Goal: Task Accomplishment & Management: Manage account settings

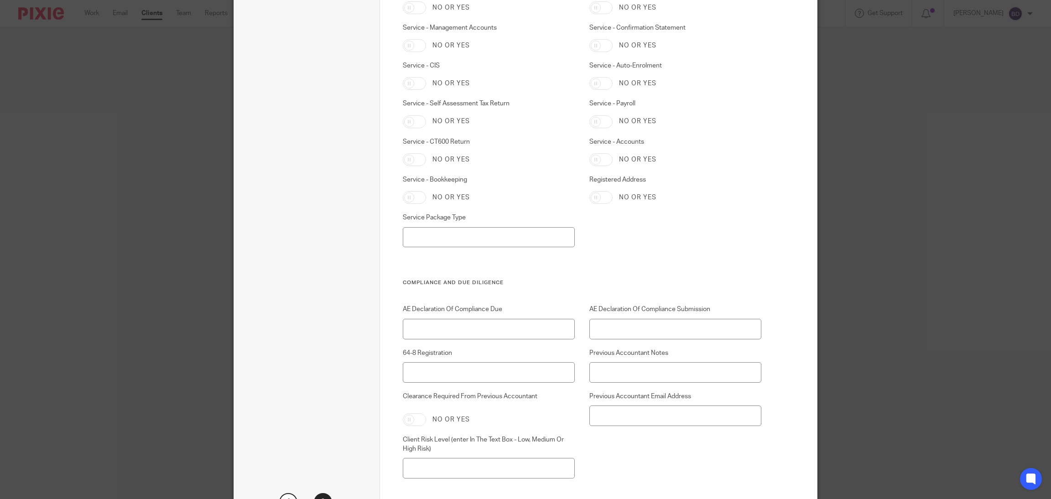
scroll to position [2523, 0]
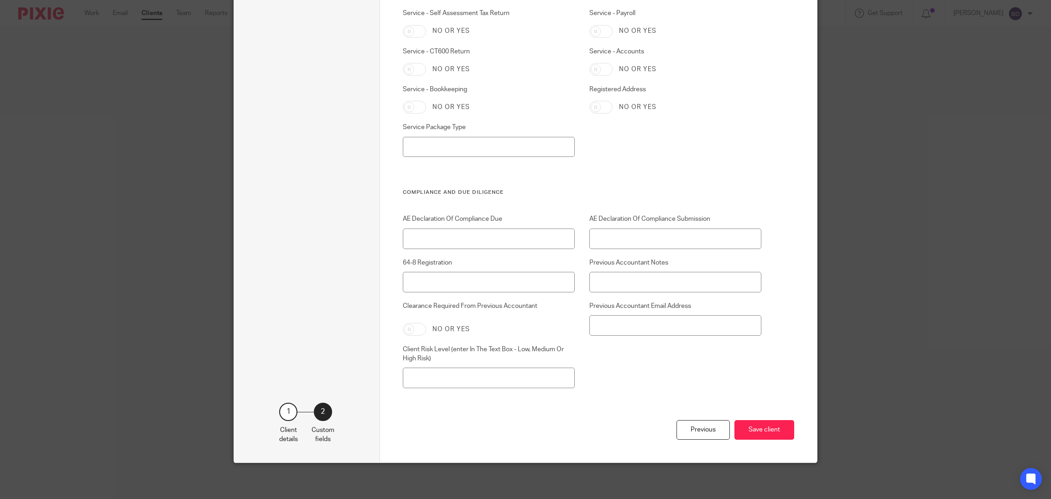
click at [877, 262] on div "Edit client Name Phat Network Limited Client type Limited company Limited compa…" at bounding box center [525, 249] width 1051 height 499
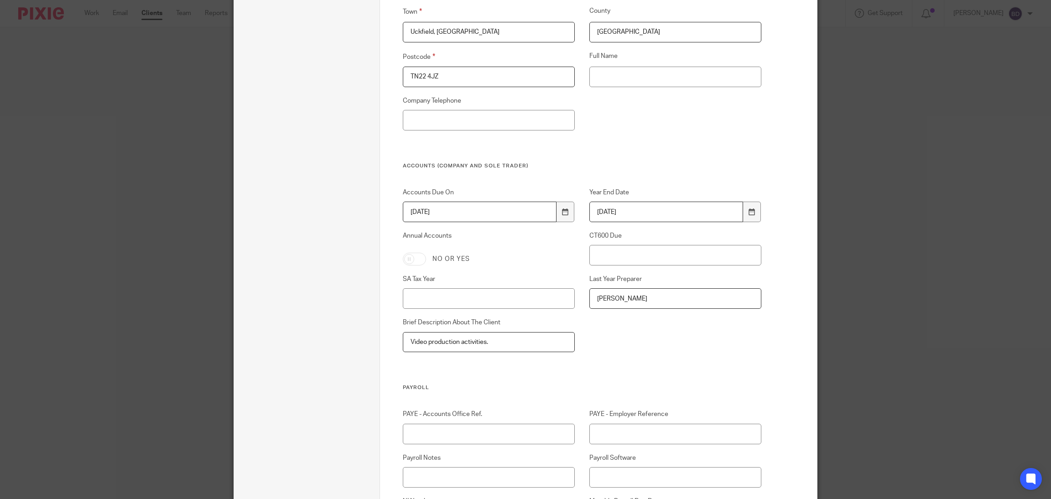
scroll to position [0, 0]
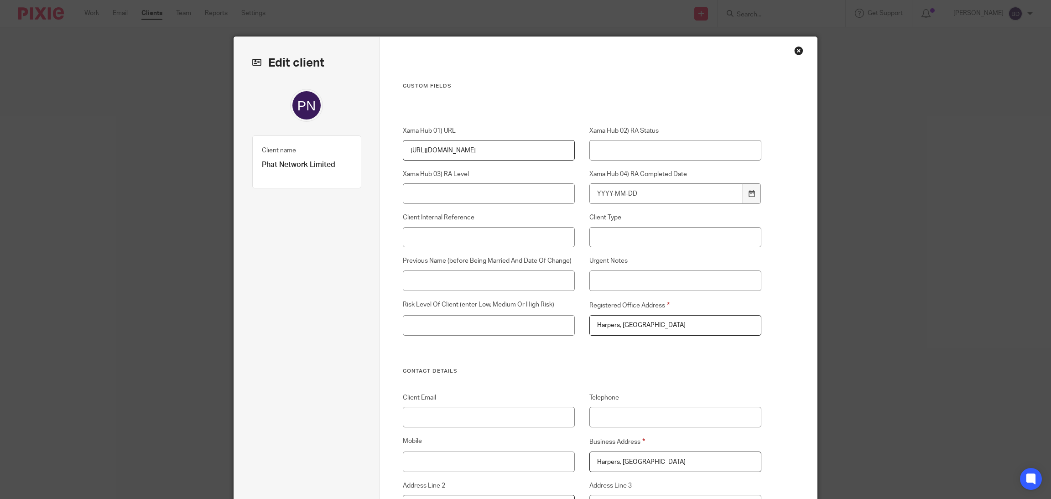
click at [794, 52] on div "Close this dialog window" at bounding box center [798, 50] width 9 height 9
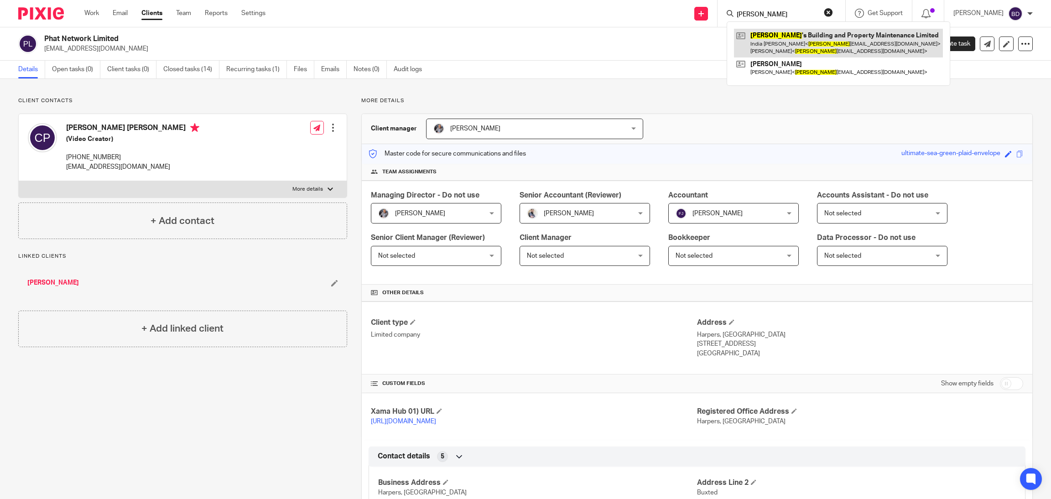
type input "rita"
click at [815, 50] on link at bounding box center [838, 43] width 209 height 28
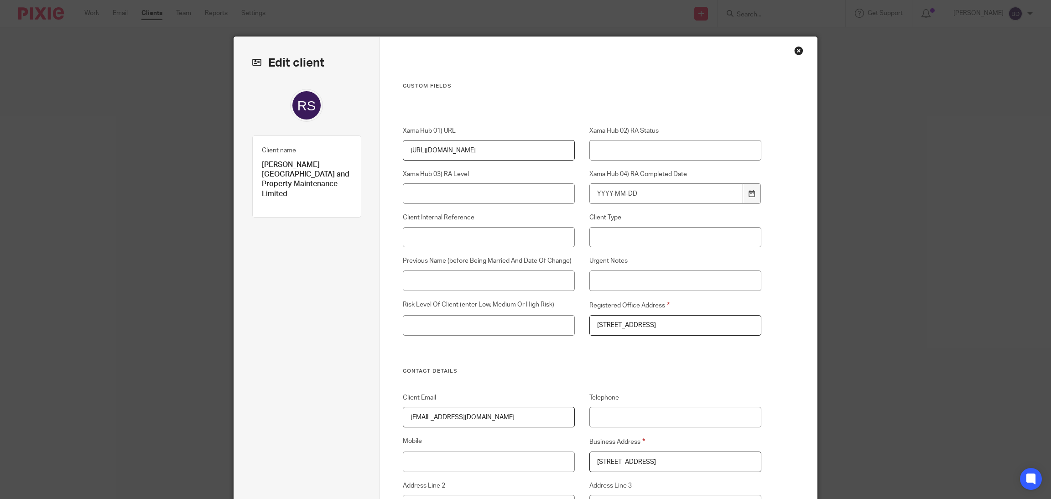
scroll to position [670, 0]
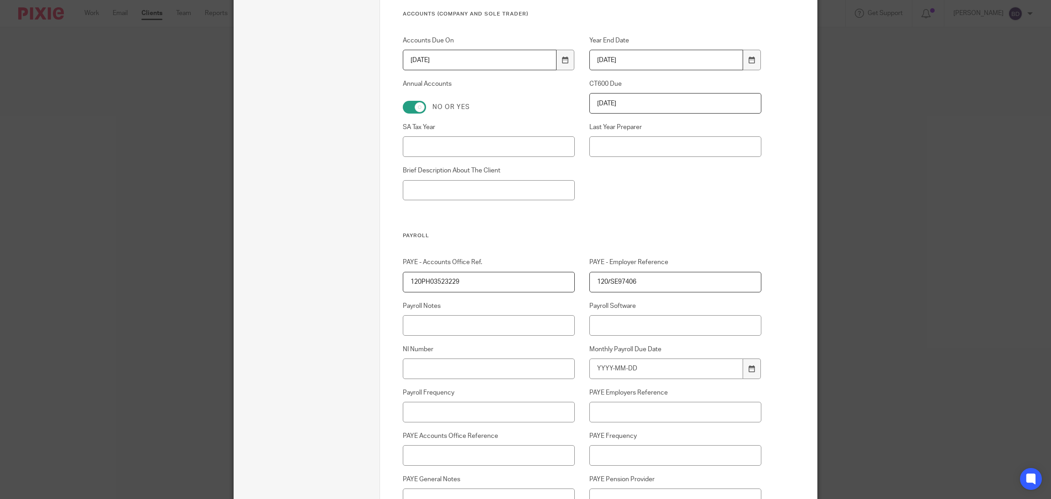
drag, startPoint x: 699, startPoint y: 284, endPoint x: 538, endPoint y: 277, distance: 161.2
click at [538, 277] on div "PAYE - Accounts Office Ref. 120PH03523229 PAYE - Employer Reference 120/SE97406…" at bounding box center [574, 443] width 373 height 370
click at [592, 409] on input "PAYE Employers Reference" at bounding box center [675, 412] width 172 height 21
paste input "120/SE97406"
type input "120/SE97406"
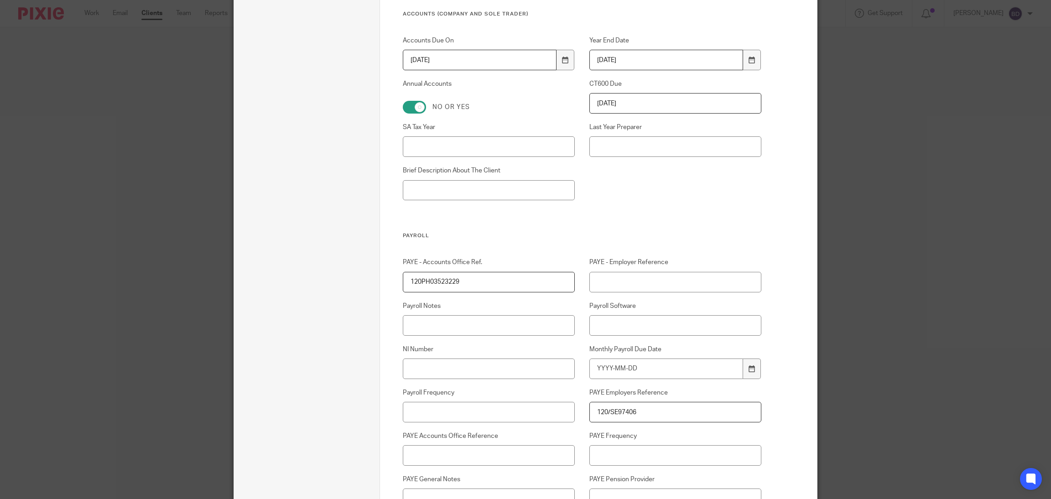
drag, startPoint x: 472, startPoint y: 276, endPoint x: 334, endPoint y: 276, distance: 137.8
click at [475, 458] on input "PAYE Accounts Office Reference" at bounding box center [489, 455] width 172 height 21
paste input "120PH03523229"
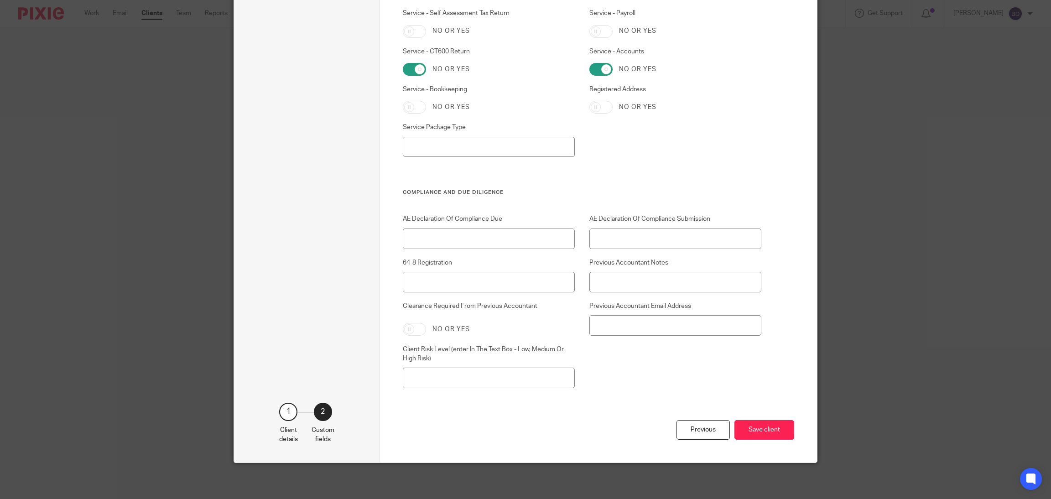
scroll to position [2523, 0]
type input "120PH03523229"
click at [750, 436] on button "Save client" at bounding box center [765, 431] width 60 height 20
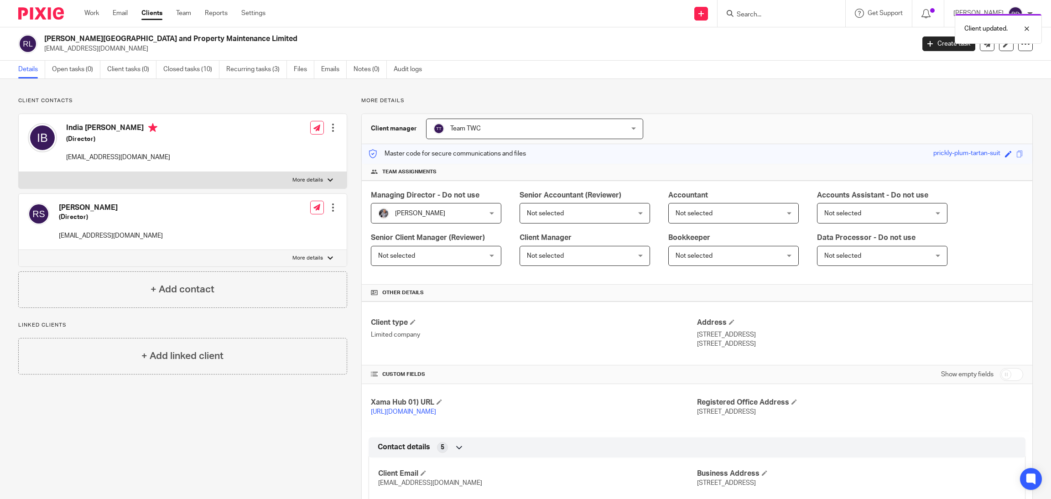
click at [754, 15] on div "Client updated." at bounding box center [784, 26] width 516 height 35
click at [1030, 30] on div at bounding box center [1020, 28] width 25 height 11
click at [806, 19] on form at bounding box center [784, 13] width 97 height 11
click at [734, 10] on icon at bounding box center [730, 13] width 7 height 7
click at [754, 13] on input "Search" at bounding box center [777, 15] width 82 height 8
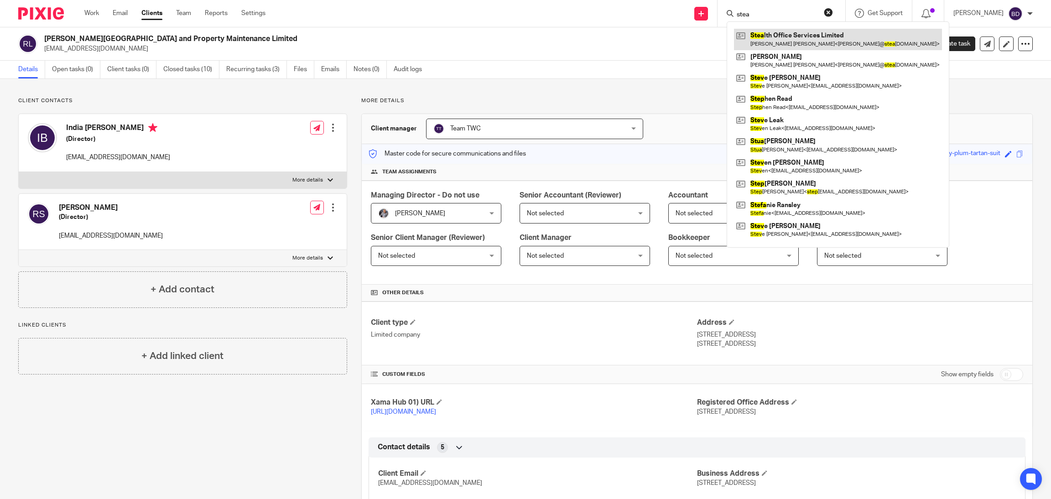
type input "stea"
click at [776, 42] on link at bounding box center [838, 39] width 208 height 21
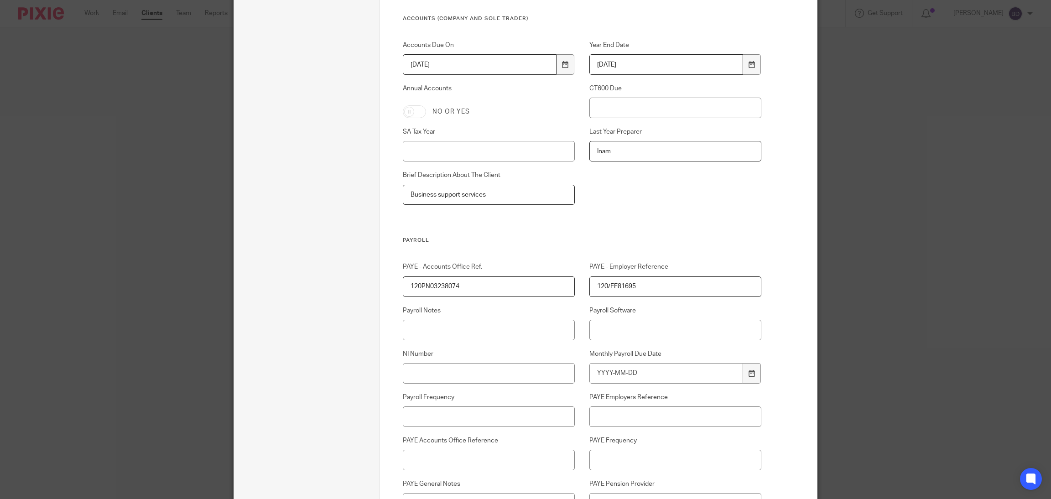
scroll to position [694, 0]
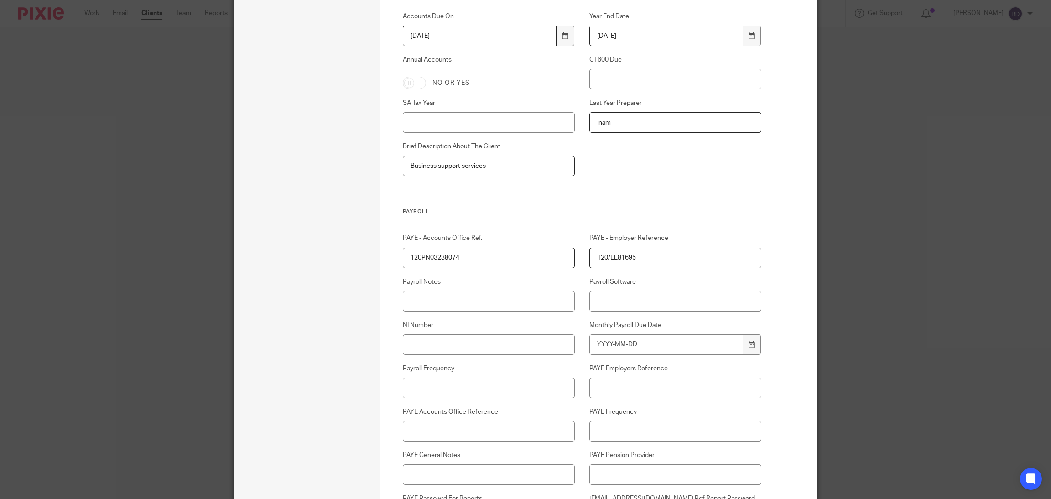
drag, startPoint x: 637, startPoint y: 258, endPoint x: 526, endPoint y: 259, distance: 110.9
click at [526, 259] on div "PAYE - Accounts Office Ref. 120PN03238074 PAYE - Employer Reference 120/EE81695…" at bounding box center [574, 419] width 373 height 370
click at [611, 389] on input "PAYE Employers Reference" at bounding box center [675, 388] width 172 height 21
paste input "120/EE81695"
type input "120/EE81695"
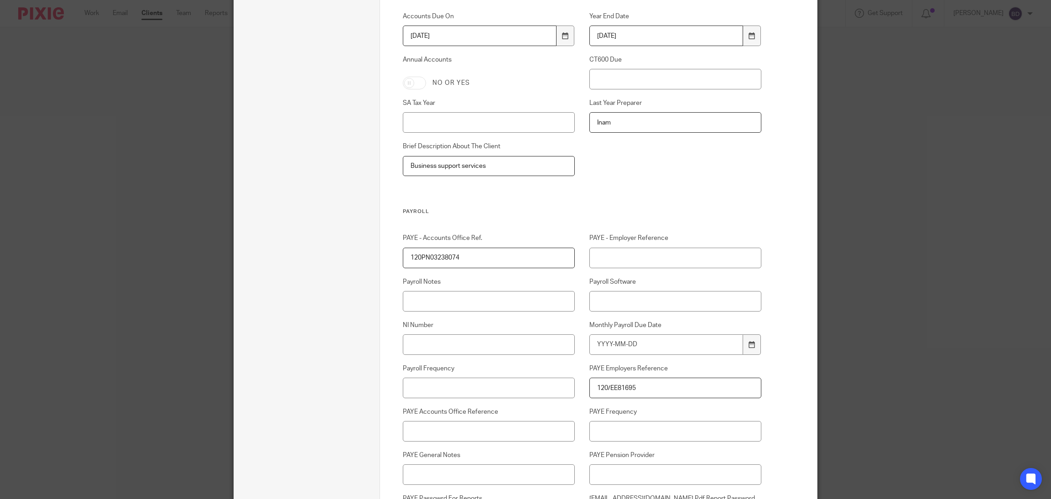
drag, startPoint x: 468, startPoint y: 257, endPoint x: 340, endPoint y: 250, distance: 127.9
click at [456, 431] on input "PAYE Accounts Office Reference" at bounding box center [489, 431] width 172 height 21
paste input "120PN03238074"
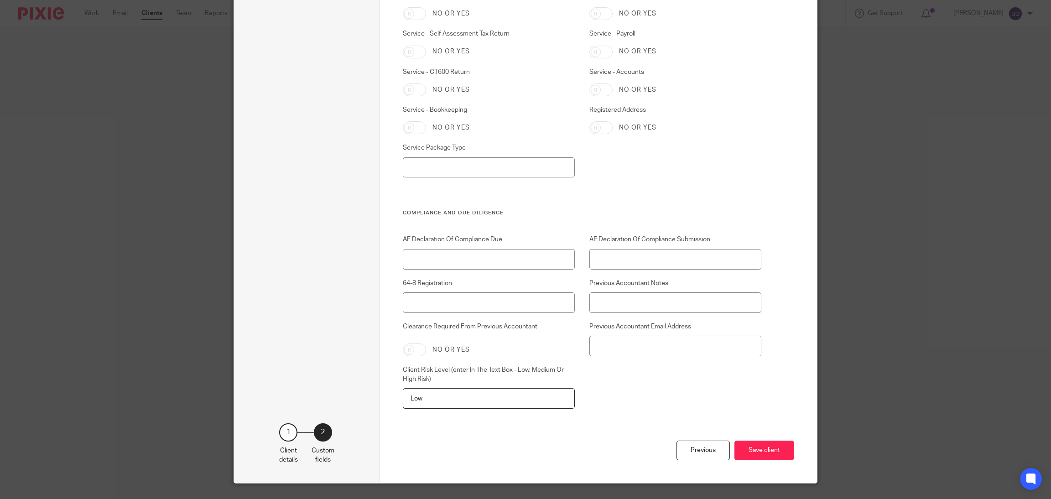
scroll to position [2523, 0]
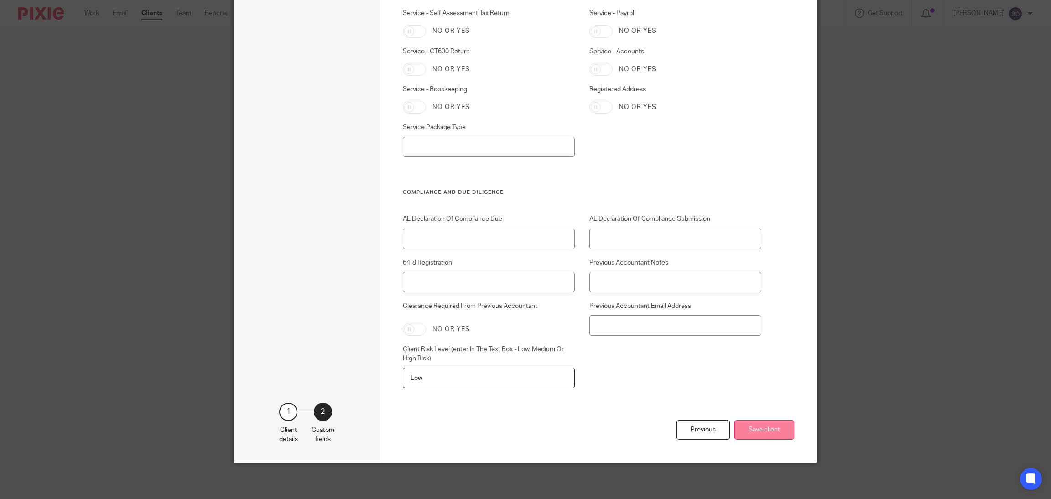
type input "120PN03238074"
click at [776, 433] on button "Save client" at bounding box center [765, 430] width 60 height 20
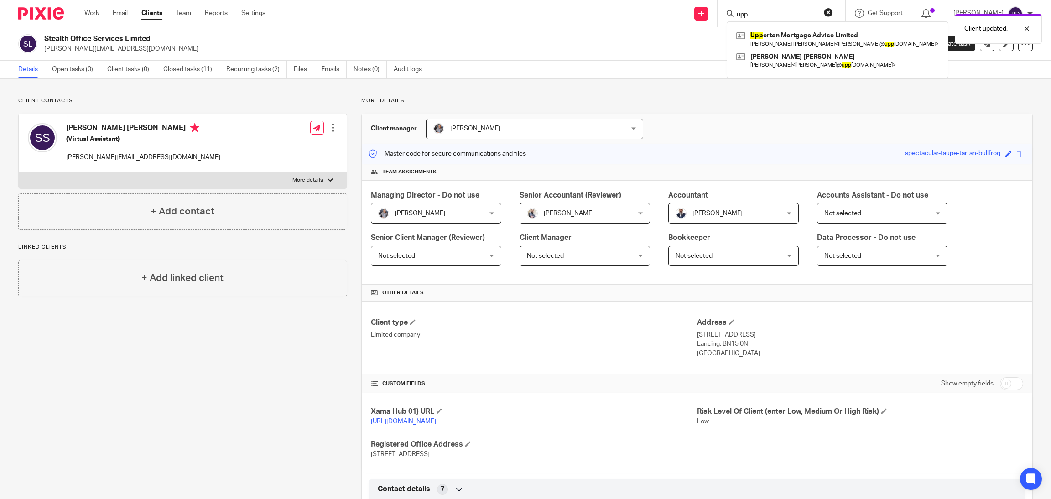
type input "upp"
click at [794, 42] on div "Client updated." at bounding box center [784, 26] width 516 height 35
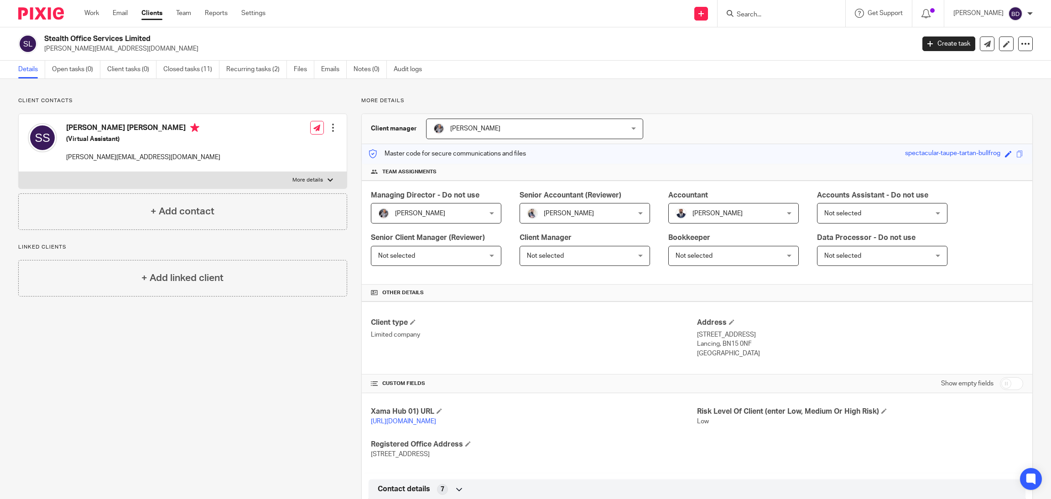
click at [757, 14] on input "Search" at bounding box center [777, 15] width 82 height 8
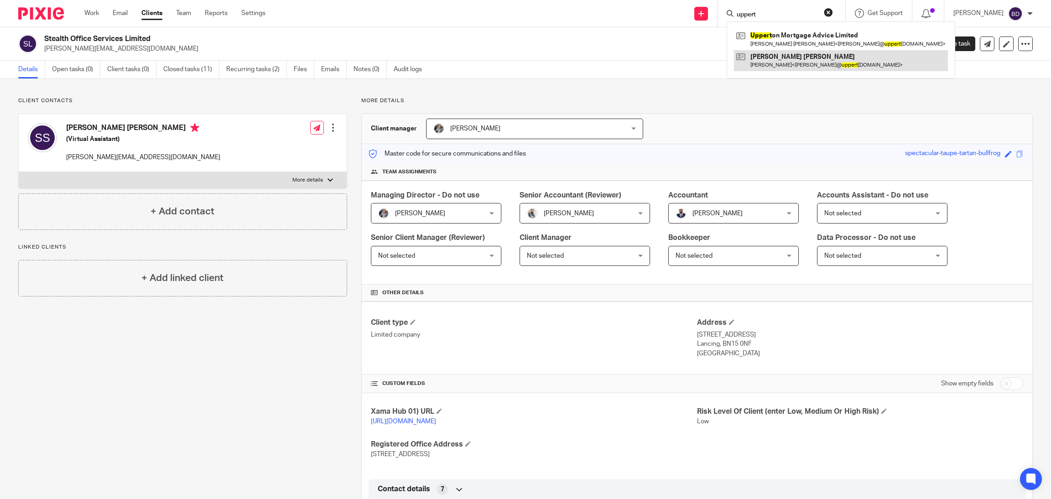
type input "uppert"
click at [774, 52] on link at bounding box center [841, 60] width 214 height 21
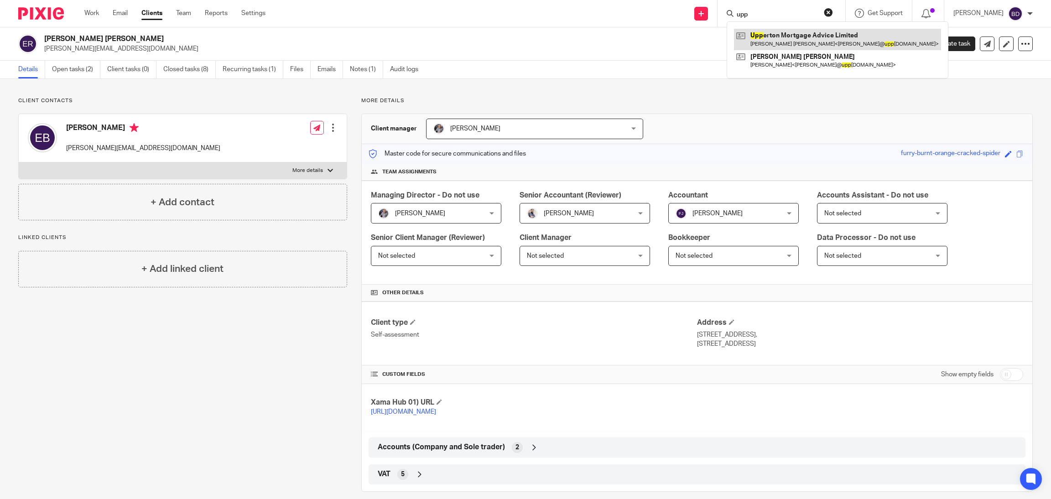
type input "upp"
click at [770, 38] on link at bounding box center [837, 39] width 207 height 21
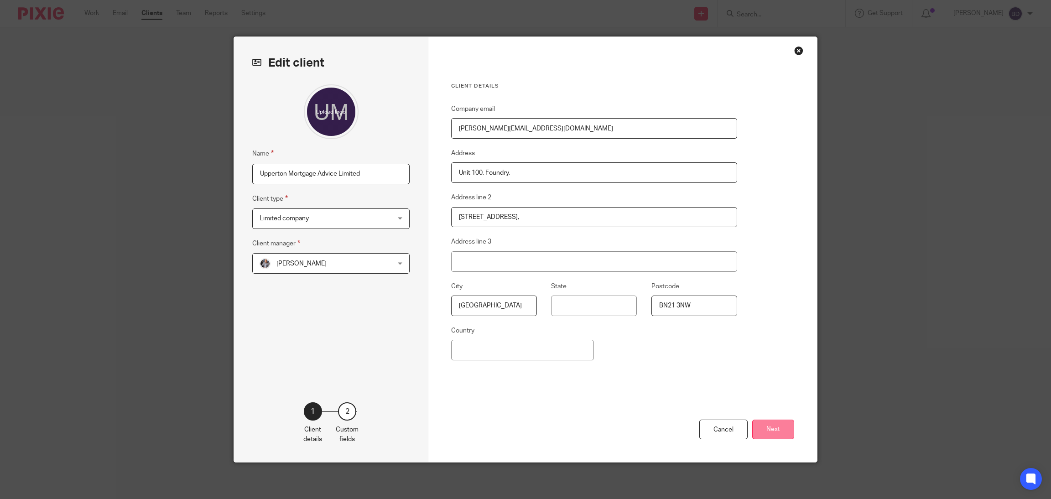
click at [771, 430] on button "Next" at bounding box center [773, 430] width 42 height 20
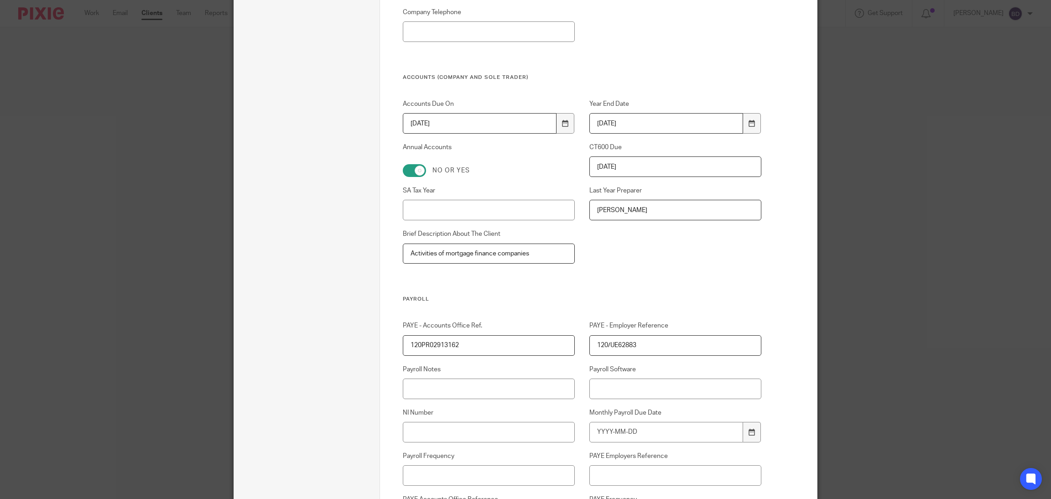
scroll to position [729, 0]
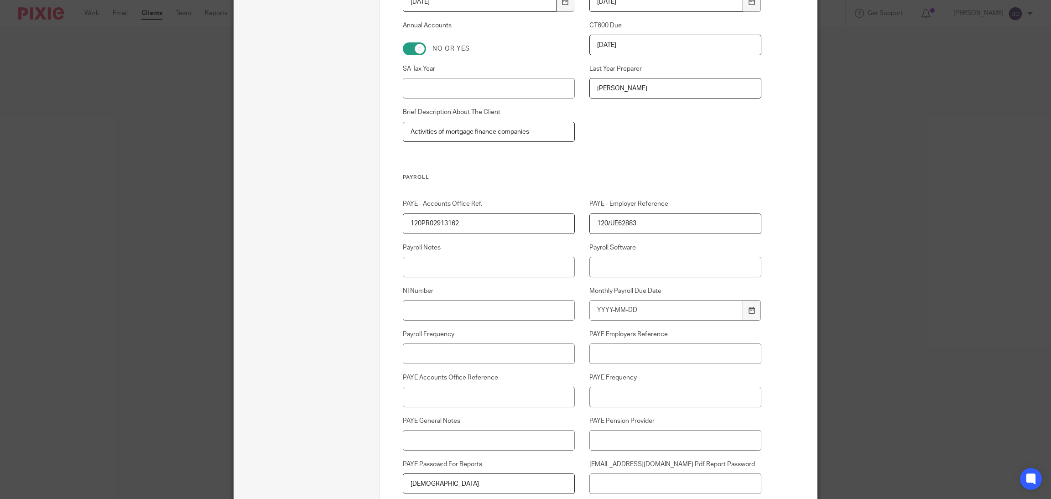
drag, startPoint x: 644, startPoint y: 229, endPoint x: 536, endPoint y: 215, distance: 109.0
click at [536, 215] on div "PAYE - Accounts Office Ref. 120PR02913162 PAYE - Employer Reference 120/UE62883…" at bounding box center [574, 384] width 373 height 370
click at [599, 359] on input "PAYE Employers Reference" at bounding box center [675, 354] width 172 height 21
paste input "120/UE62883"
type input "120/UE62883"
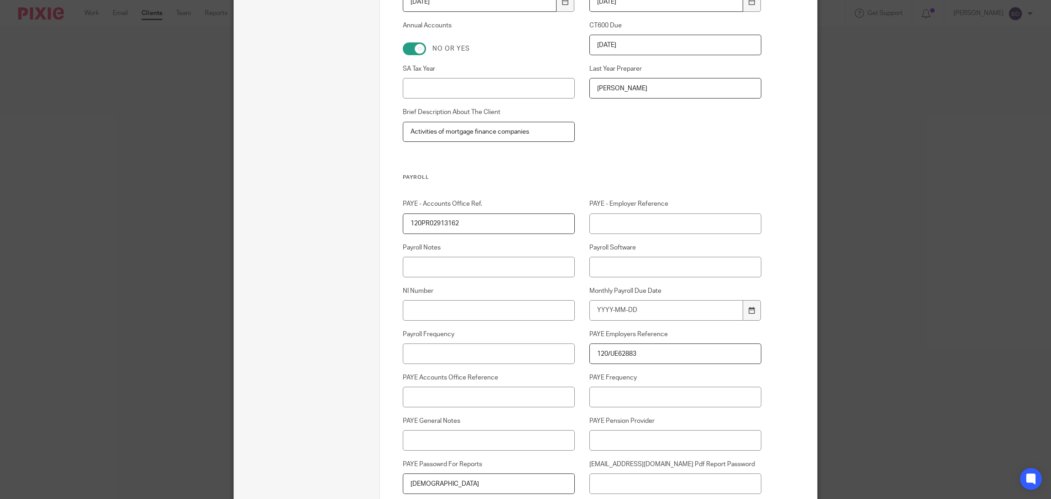
drag, startPoint x: 479, startPoint y: 218, endPoint x: 338, endPoint y: 217, distance: 140.5
click at [438, 405] on input "PAYE Accounts Office Reference" at bounding box center [489, 397] width 172 height 21
paste input "120PR02913162"
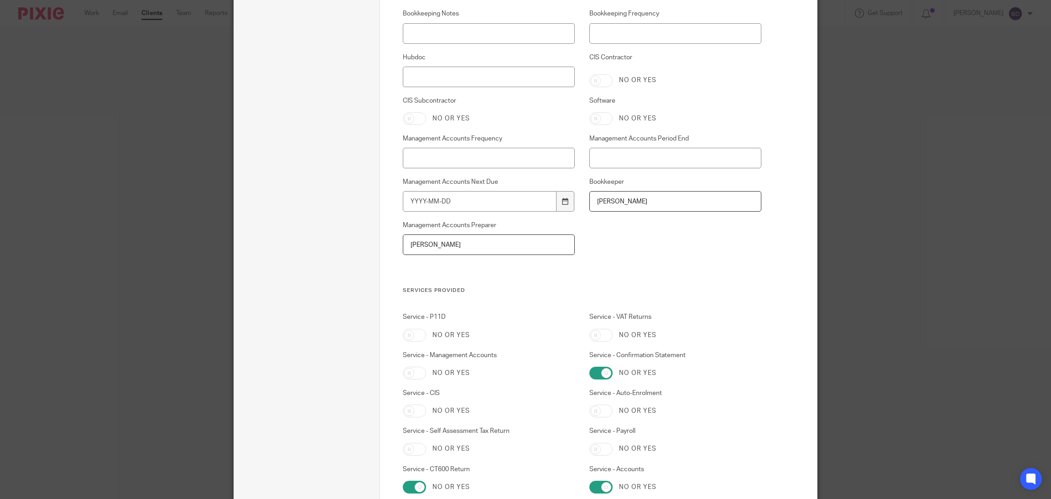
scroll to position [2523, 0]
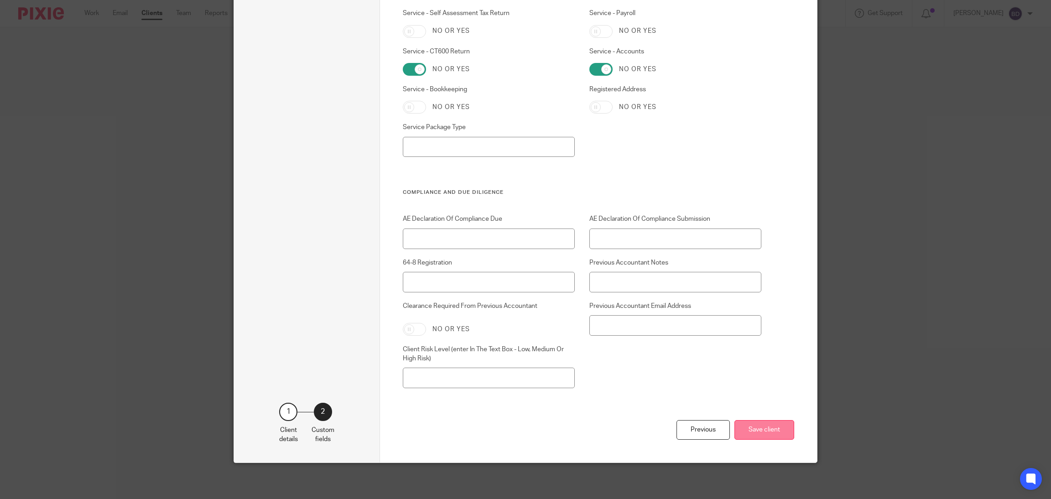
type input "120PR02913162"
click at [740, 428] on button "Save client" at bounding box center [765, 430] width 60 height 20
